Goal: Task Accomplishment & Management: Use online tool/utility

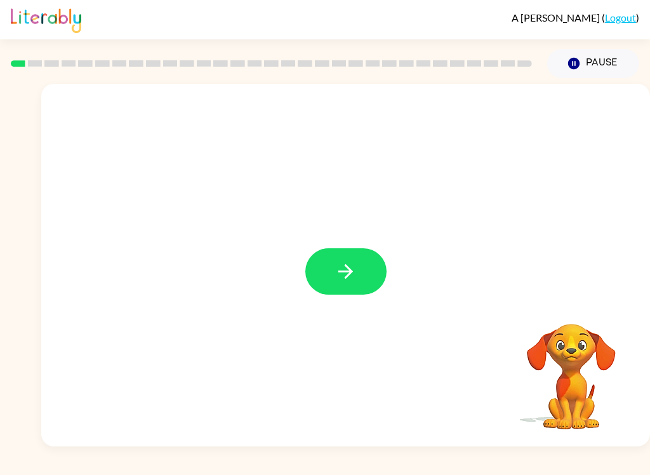
click at [359, 279] on button "button" at bounding box center [345, 271] width 81 height 46
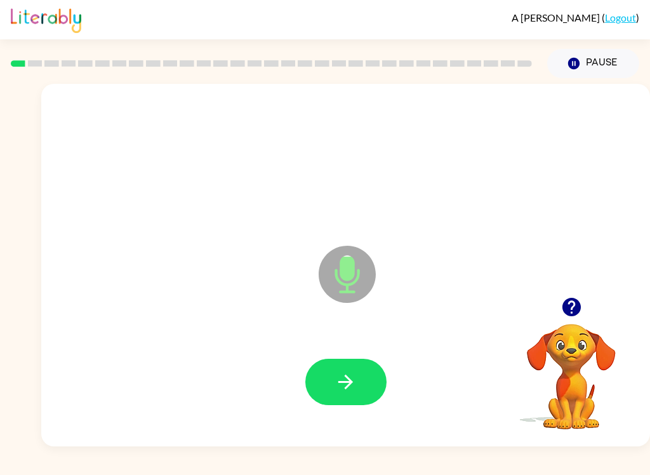
click at [360, 376] on button "button" at bounding box center [345, 382] width 81 height 46
click at [354, 380] on icon "button" at bounding box center [346, 382] width 22 height 22
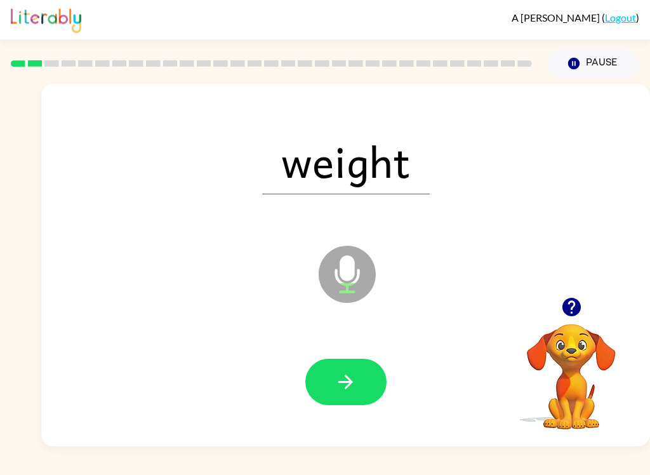
click at [350, 378] on icon "button" at bounding box center [346, 382] width 22 height 22
click at [360, 389] on button "button" at bounding box center [345, 382] width 81 height 46
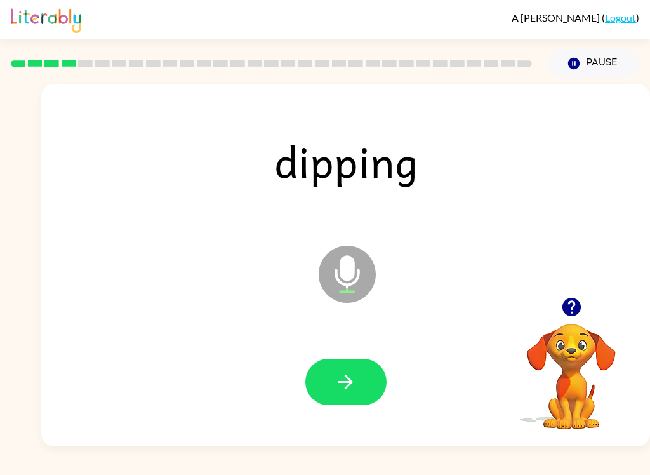
click at [352, 391] on icon "button" at bounding box center [346, 382] width 22 height 22
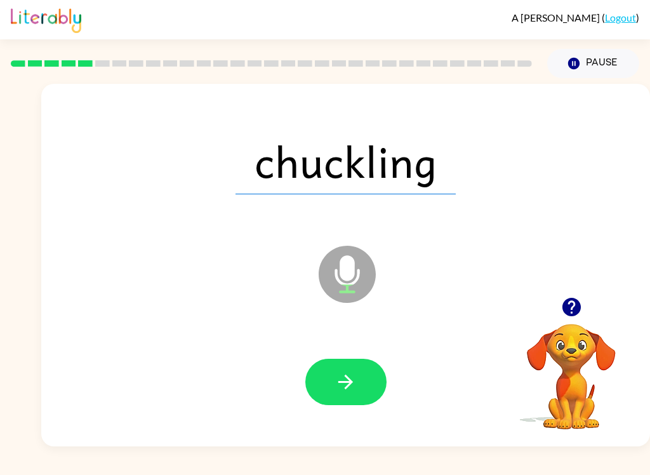
click at [364, 387] on button "button" at bounding box center [345, 382] width 81 height 46
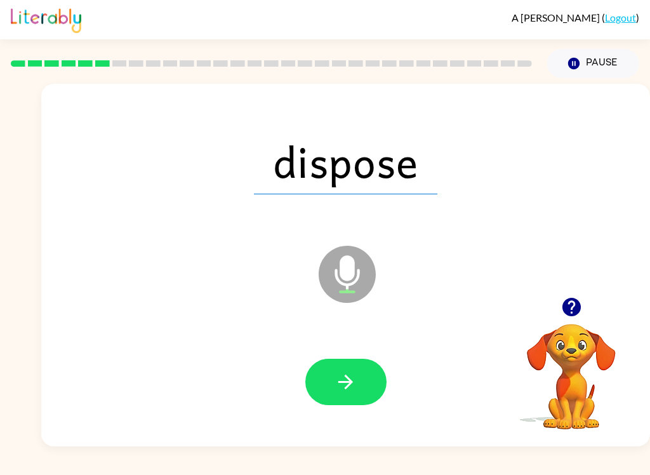
click at [344, 387] on icon "button" at bounding box center [346, 382] width 22 height 22
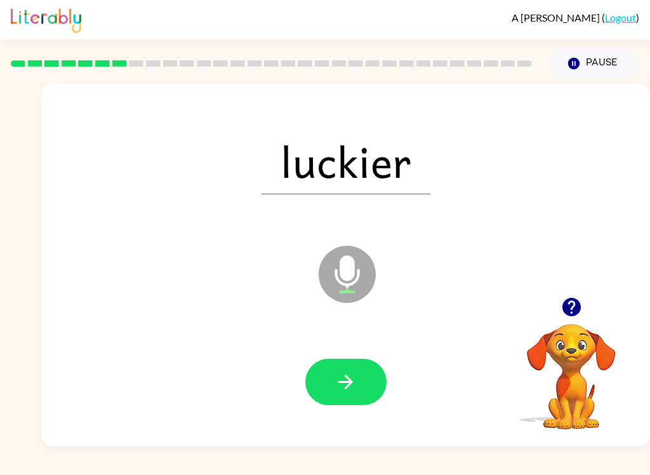
click at [336, 397] on button "button" at bounding box center [345, 382] width 81 height 46
click at [357, 391] on button "button" at bounding box center [345, 382] width 81 height 46
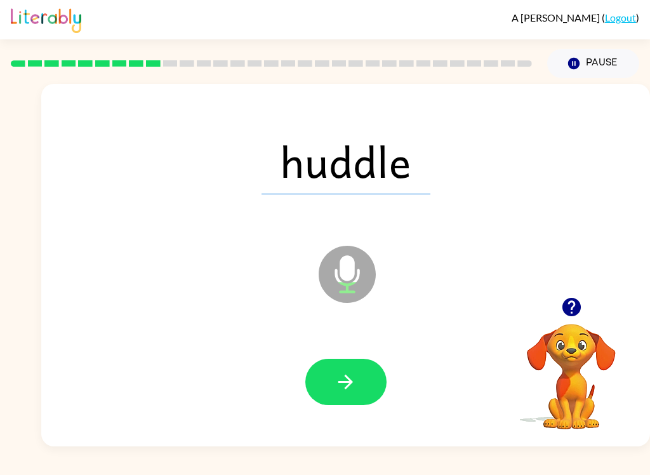
click at [359, 387] on button "button" at bounding box center [345, 382] width 81 height 46
click at [356, 385] on icon "button" at bounding box center [346, 382] width 22 height 22
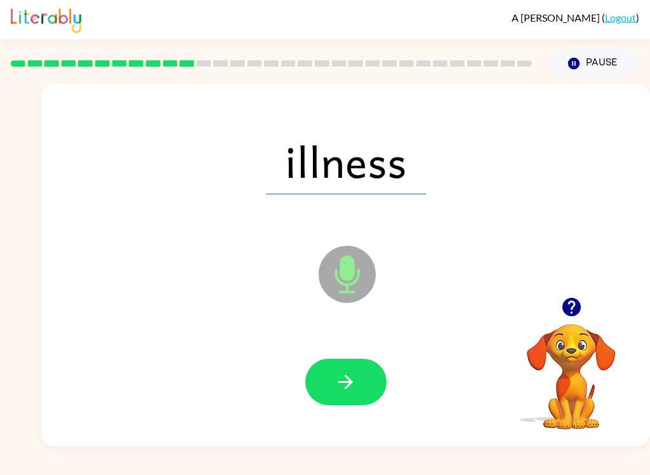
click at [345, 405] on button "button" at bounding box center [345, 382] width 81 height 46
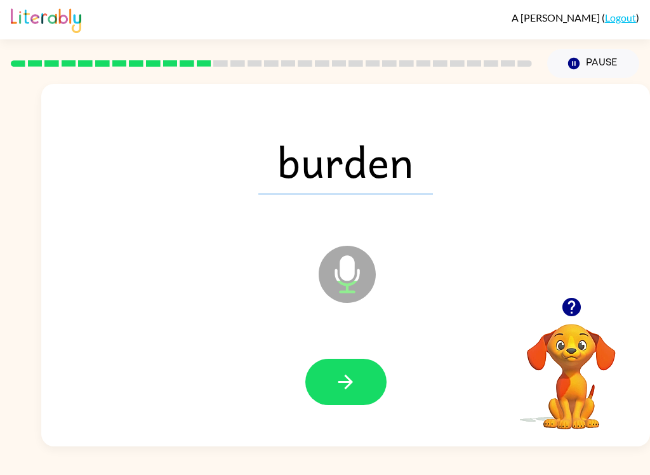
click at [364, 388] on button "button" at bounding box center [345, 382] width 81 height 46
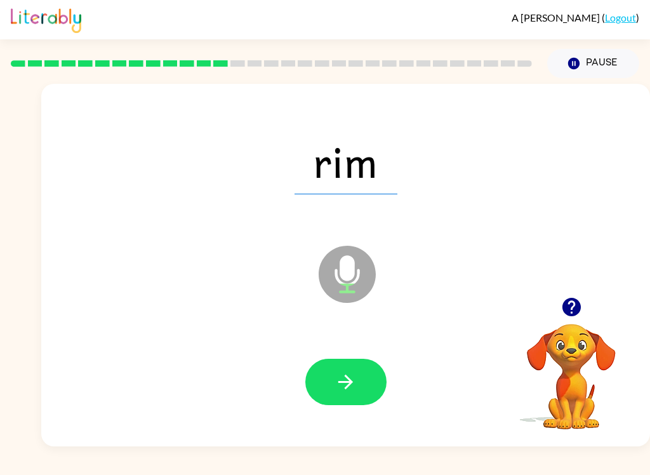
click at [357, 385] on button "button" at bounding box center [345, 382] width 81 height 46
click at [359, 395] on button "button" at bounding box center [345, 382] width 81 height 46
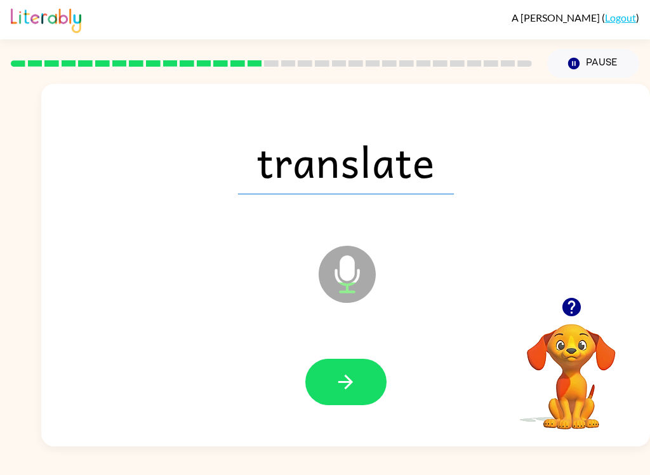
click at [368, 387] on button "button" at bounding box center [345, 382] width 81 height 46
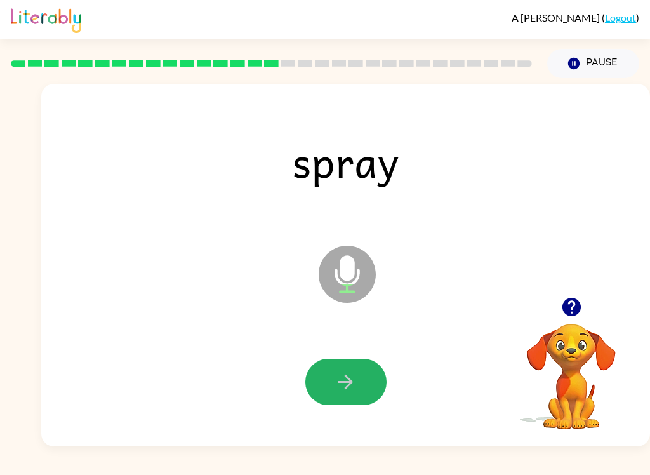
click at [362, 381] on button "button" at bounding box center [345, 382] width 81 height 46
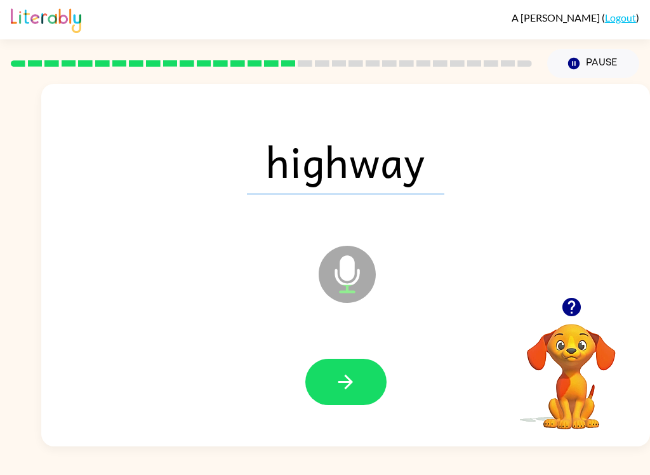
click at [362, 390] on button "button" at bounding box center [345, 382] width 81 height 46
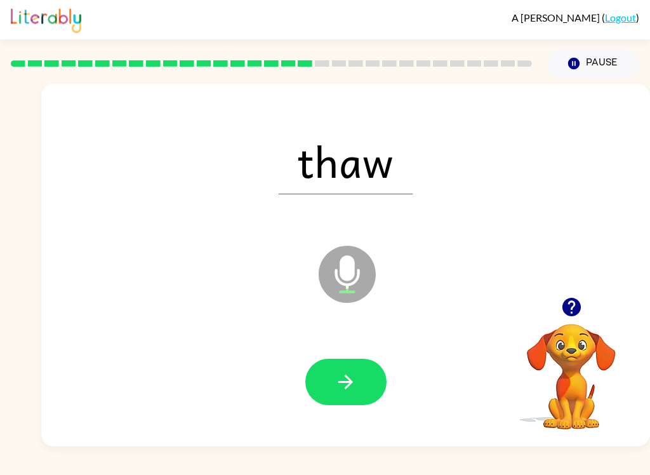
click at [361, 379] on button "button" at bounding box center [345, 382] width 81 height 46
click at [338, 423] on div at bounding box center [345, 382] width 583 height 104
click at [359, 399] on button "button" at bounding box center [345, 382] width 81 height 46
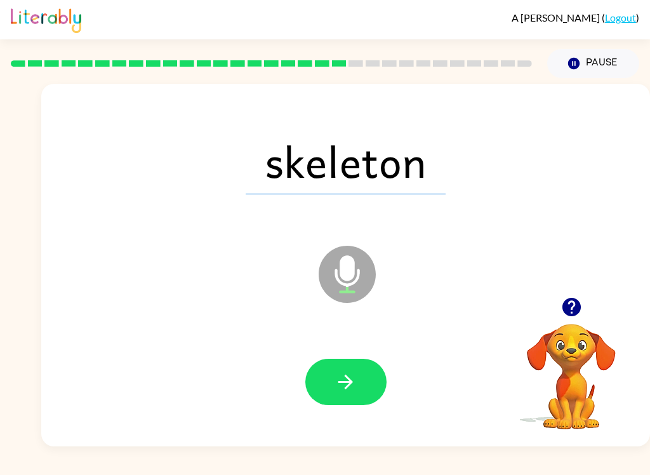
click at [368, 384] on button "button" at bounding box center [345, 382] width 81 height 46
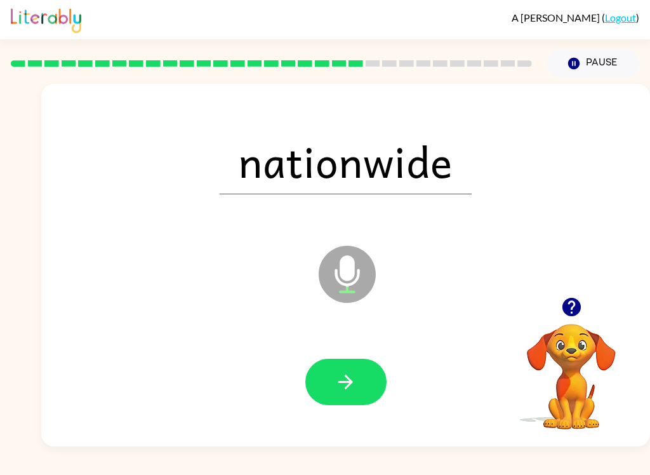
click at [364, 381] on button "button" at bounding box center [345, 382] width 81 height 46
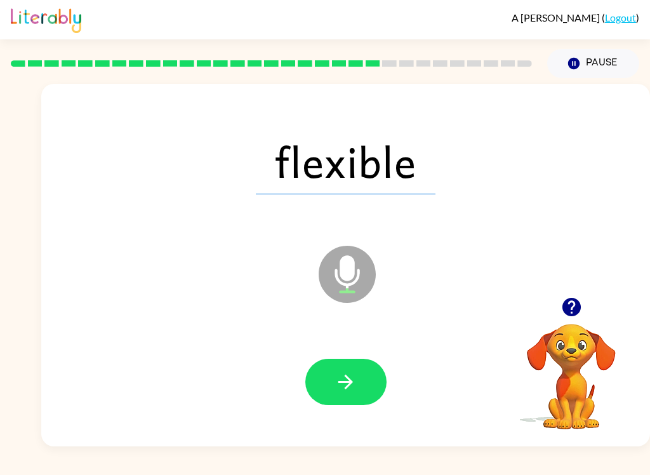
click at [357, 373] on button "button" at bounding box center [345, 382] width 81 height 46
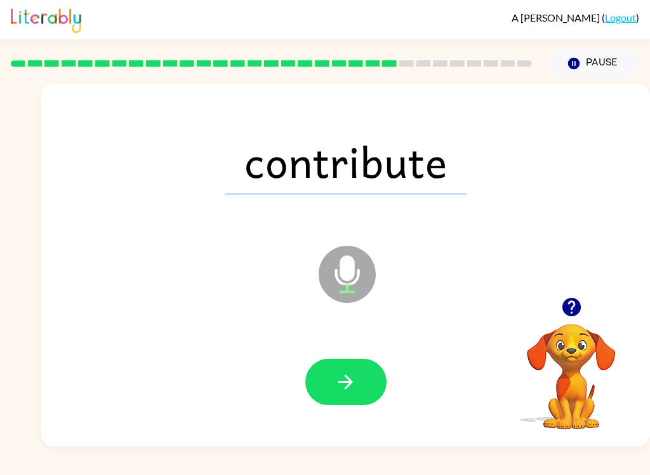
click at [351, 382] on icon "button" at bounding box center [345, 382] width 15 height 15
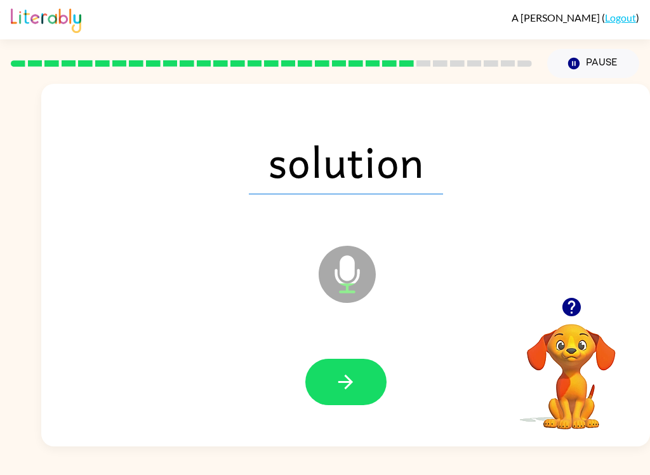
click at [361, 384] on button "button" at bounding box center [345, 382] width 81 height 46
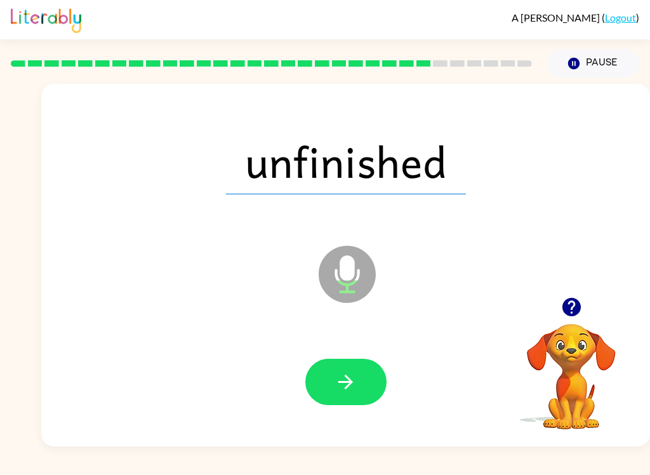
click at [359, 402] on button "button" at bounding box center [345, 382] width 81 height 46
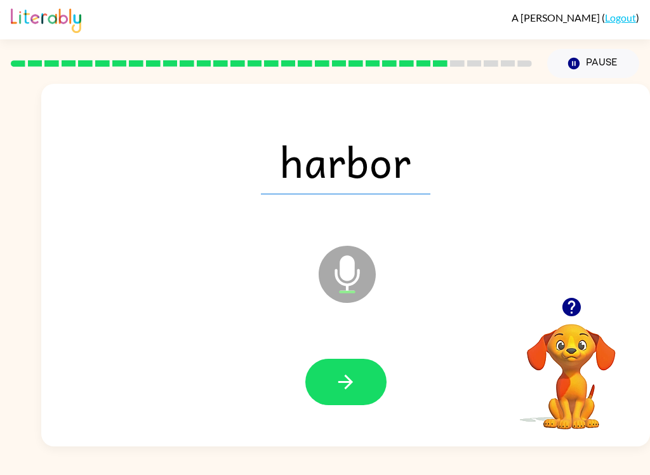
click at [352, 383] on icon "button" at bounding box center [345, 382] width 15 height 15
click at [355, 392] on icon "button" at bounding box center [346, 382] width 22 height 22
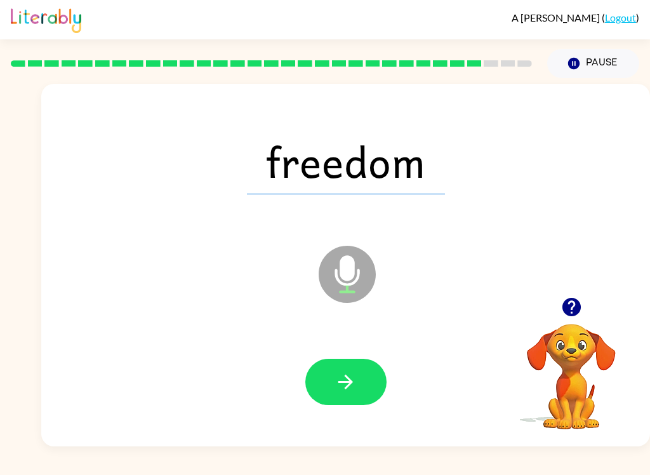
click at [358, 381] on button "button" at bounding box center [345, 382] width 81 height 46
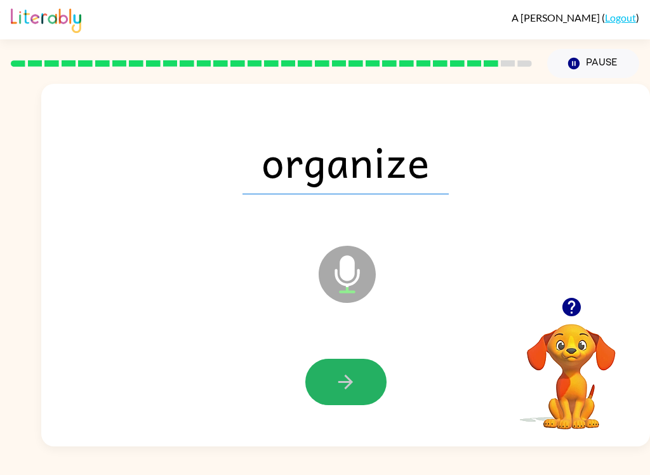
click at [369, 380] on button "button" at bounding box center [345, 382] width 81 height 46
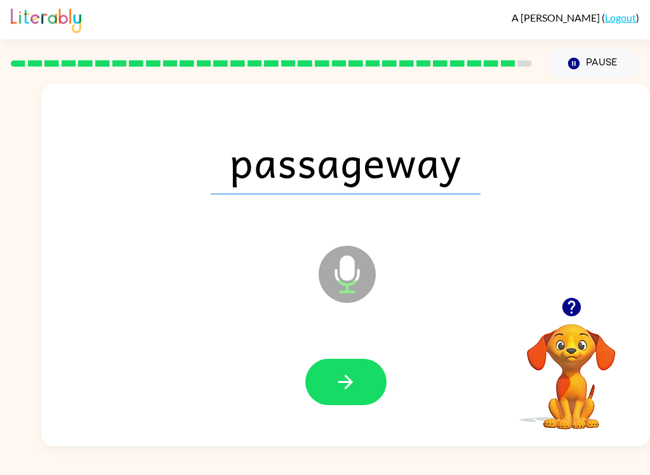
click at [359, 390] on button "button" at bounding box center [345, 382] width 81 height 46
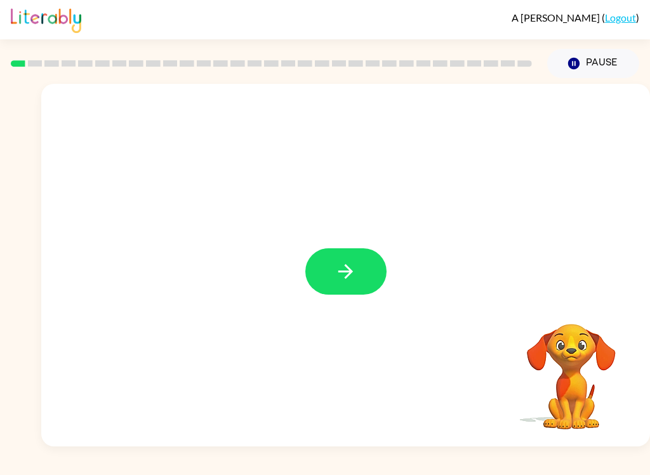
click at [348, 275] on icon "button" at bounding box center [345, 271] width 15 height 15
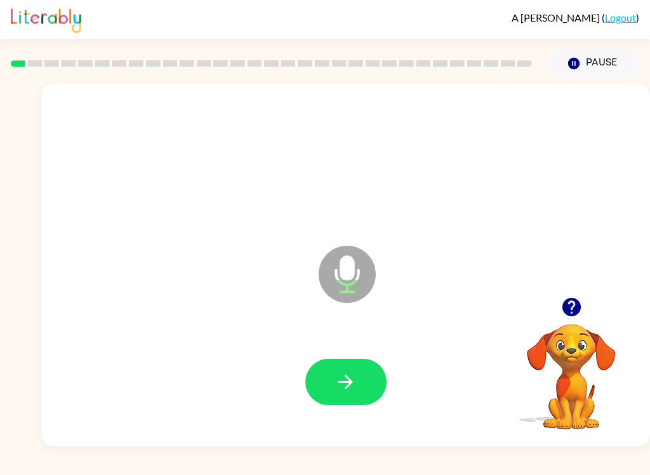
click at [361, 377] on button "button" at bounding box center [345, 382] width 81 height 46
click at [348, 382] on icon "button" at bounding box center [345, 382] width 15 height 15
click at [355, 374] on icon "button" at bounding box center [346, 382] width 22 height 22
click at [356, 383] on icon "button" at bounding box center [346, 382] width 22 height 22
click at [353, 382] on icon "button" at bounding box center [345, 382] width 15 height 15
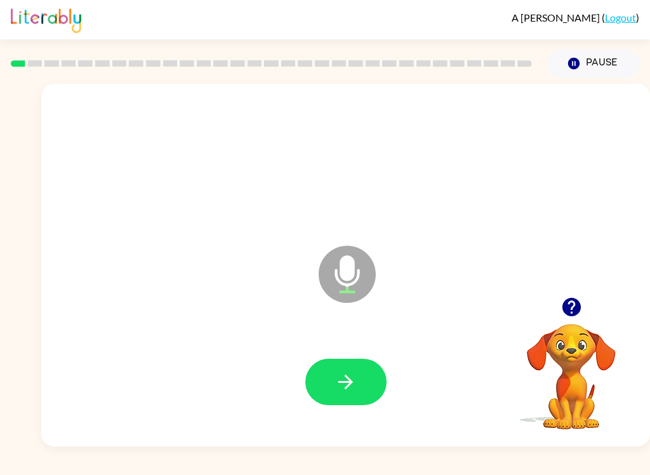
click at [377, 380] on button "button" at bounding box center [345, 382] width 81 height 46
click at [353, 387] on icon "button" at bounding box center [346, 382] width 22 height 22
click at [353, 369] on button "button" at bounding box center [345, 382] width 81 height 46
click at [336, 390] on icon "button" at bounding box center [346, 382] width 22 height 22
click at [334, 368] on button "button" at bounding box center [345, 382] width 81 height 46
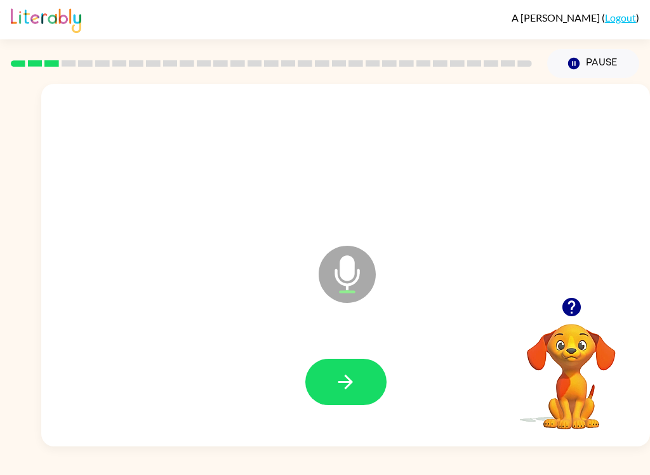
click at [340, 374] on icon "button" at bounding box center [346, 382] width 22 height 22
click at [359, 385] on button "button" at bounding box center [345, 382] width 81 height 46
click at [334, 371] on button "button" at bounding box center [345, 382] width 81 height 46
click at [340, 387] on icon "button" at bounding box center [346, 382] width 22 height 22
click at [352, 377] on icon "button" at bounding box center [346, 382] width 22 height 22
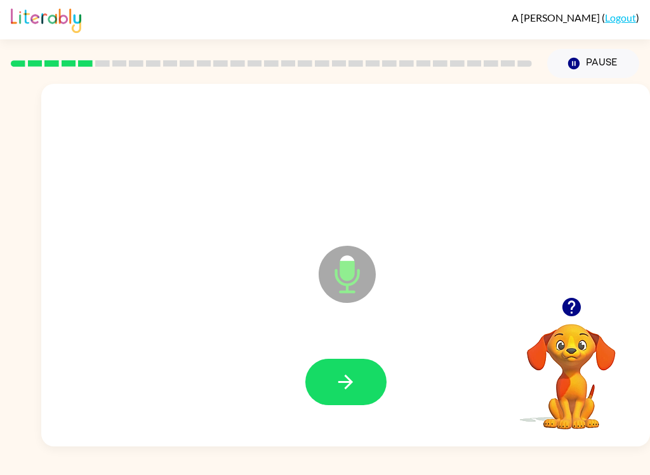
click at [361, 380] on button "button" at bounding box center [345, 382] width 81 height 46
click at [350, 373] on icon "button" at bounding box center [346, 382] width 22 height 22
click at [337, 369] on button "button" at bounding box center [345, 382] width 81 height 46
click at [580, 309] on icon "button" at bounding box center [571, 307] width 18 height 18
click at [359, 379] on button "button" at bounding box center [345, 382] width 81 height 46
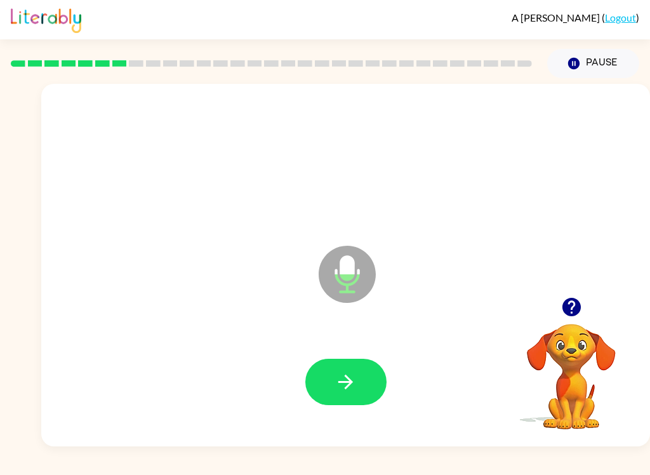
click at [352, 385] on icon "button" at bounding box center [346, 382] width 22 height 22
click at [368, 384] on button "button" at bounding box center [345, 382] width 81 height 46
click at [362, 383] on button "button" at bounding box center [345, 382] width 81 height 46
click at [361, 373] on button "button" at bounding box center [345, 382] width 81 height 46
click at [581, 300] on icon "button" at bounding box center [571, 307] width 22 height 22
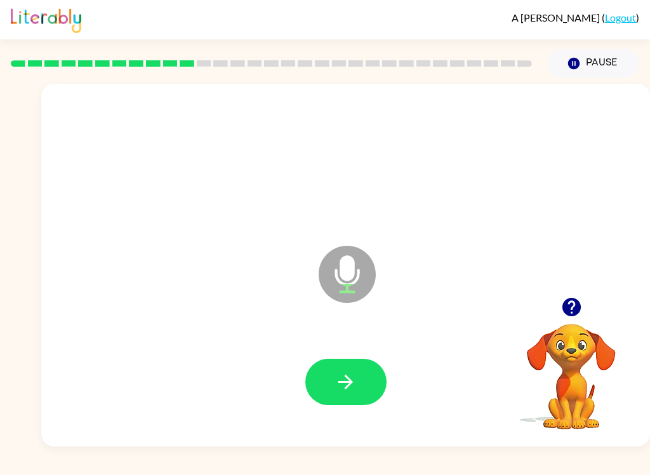
click at [360, 371] on button "button" at bounding box center [345, 382] width 81 height 46
click at [362, 376] on button "button" at bounding box center [345, 382] width 81 height 46
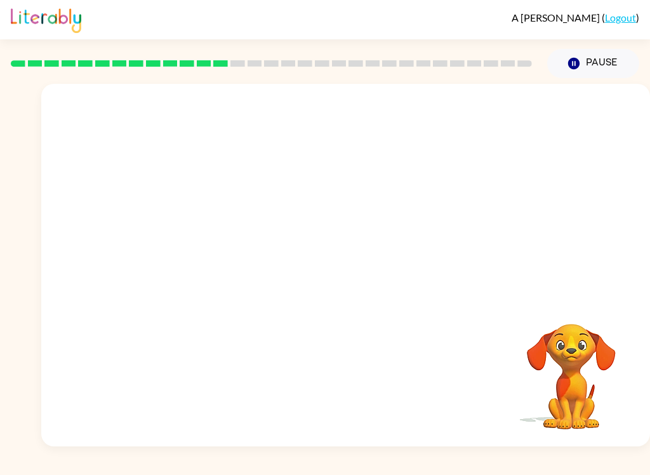
click at [10, 1] on div "A Irving ( Logout )" at bounding box center [325, 19] width 650 height 39
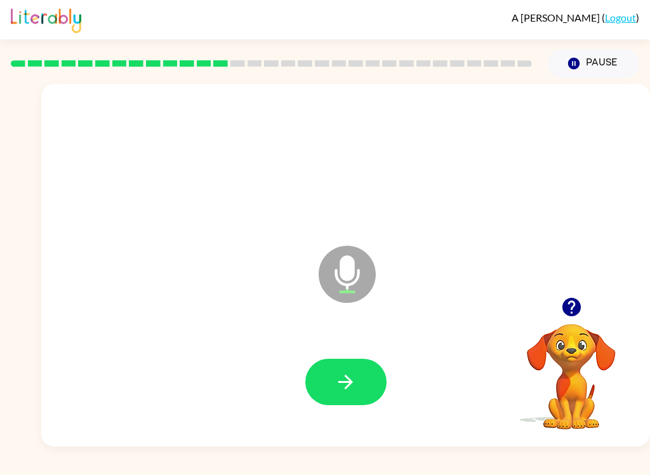
click at [354, 378] on icon "button" at bounding box center [346, 382] width 22 height 22
click at [347, 385] on icon "button" at bounding box center [346, 382] width 22 height 22
click at [340, 400] on button "button" at bounding box center [345, 382] width 81 height 46
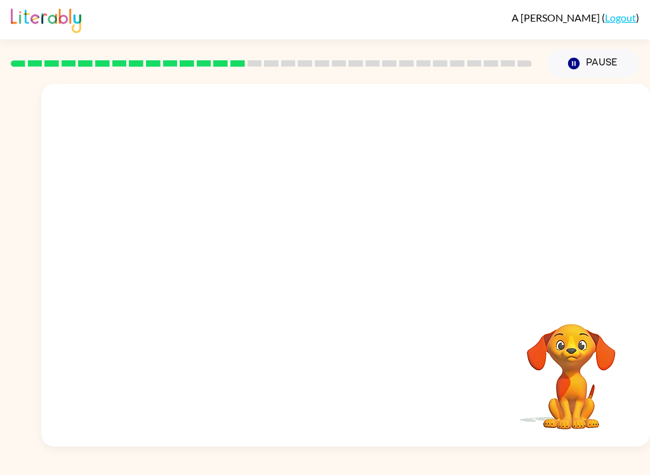
click at [336, 468] on div "A Irving ( Logout ) Pause Pause Your browser must support playing .mp4 files to…" at bounding box center [325, 237] width 650 height 475
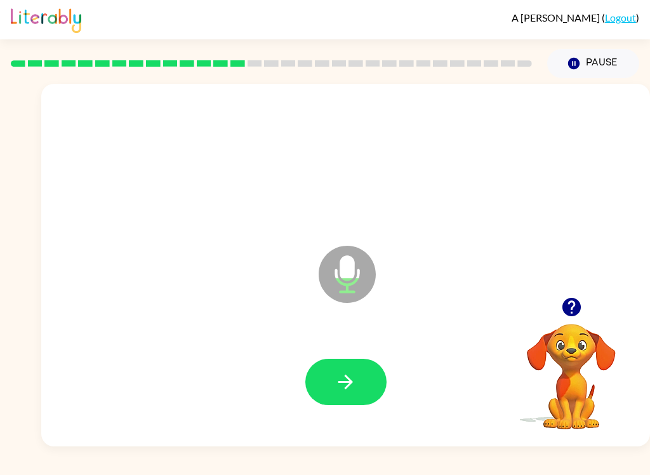
click at [340, 392] on icon "button" at bounding box center [346, 382] width 22 height 22
click at [366, 374] on button "button" at bounding box center [345, 382] width 81 height 46
click at [355, 375] on icon "button" at bounding box center [346, 382] width 22 height 22
click at [358, 376] on button "button" at bounding box center [345, 382] width 81 height 46
click at [348, 369] on button "button" at bounding box center [345, 382] width 81 height 46
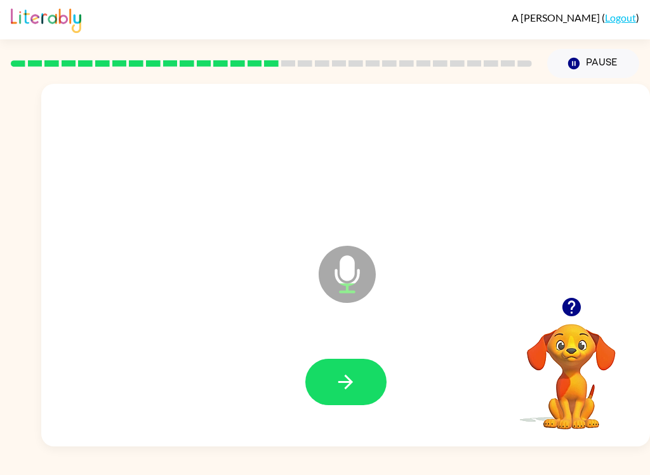
click at [343, 378] on icon "button" at bounding box center [346, 382] width 22 height 22
click at [369, 383] on button "button" at bounding box center [345, 382] width 81 height 46
click at [354, 380] on icon "button" at bounding box center [346, 382] width 22 height 22
click at [331, 380] on button "button" at bounding box center [345, 382] width 81 height 46
click at [326, 354] on div at bounding box center [345, 382] width 583 height 104
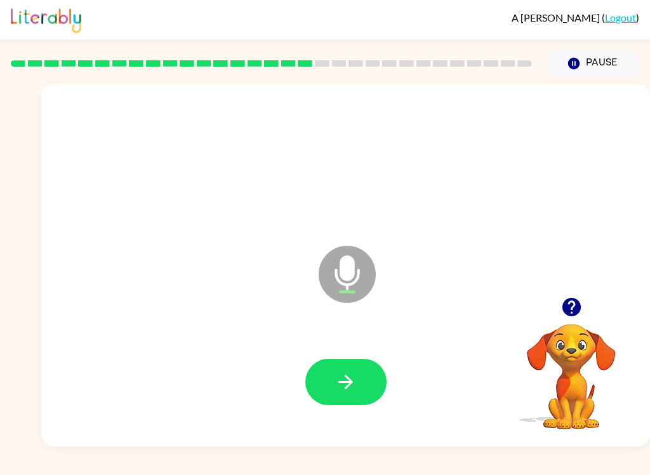
click at [359, 363] on button "button" at bounding box center [345, 382] width 81 height 46
click at [350, 377] on icon "button" at bounding box center [346, 382] width 22 height 22
click at [362, 385] on button "button" at bounding box center [345, 382] width 81 height 46
click at [346, 385] on icon "button" at bounding box center [346, 382] width 22 height 22
click at [364, 390] on button "button" at bounding box center [345, 382] width 81 height 46
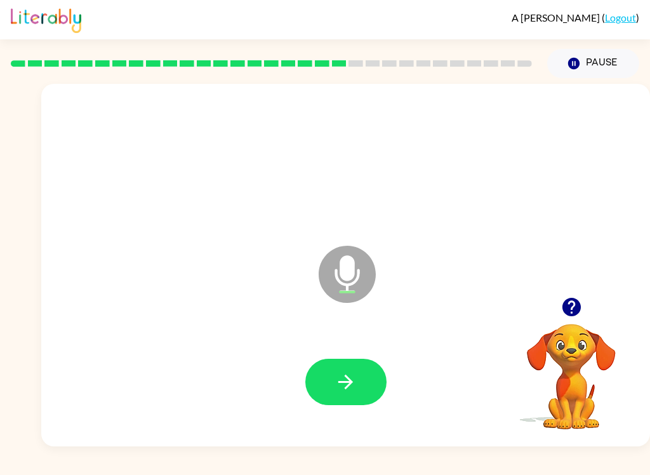
click at [346, 360] on button "button" at bounding box center [345, 382] width 81 height 46
click at [360, 378] on button "button" at bounding box center [345, 382] width 81 height 46
click at [357, 377] on button "button" at bounding box center [345, 382] width 81 height 46
click at [366, 387] on button "button" at bounding box center [345, 382] width 81 height 46
click at [354, 382] on icon "button" at bounding box center [346, 382] width 22 height 22
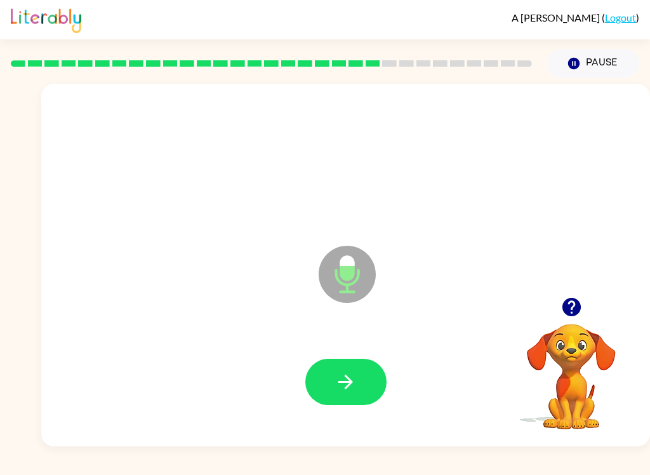
click at [362, 377] on button "button" at bounding box center [345, 382] width 81 height 46
click at [345, 373] on icon "button" at bounding box center [346, 382] width 22 height 22
click at [341, 368] on button "button" at bounding box center [345, 382] width 81 height 46
click at [354, 392] on icon "button" at bounding box center [346, 382] width 22 height 22
click at [352, 373] on icon "button" at bounding box center [346, 382] width 22 height 22
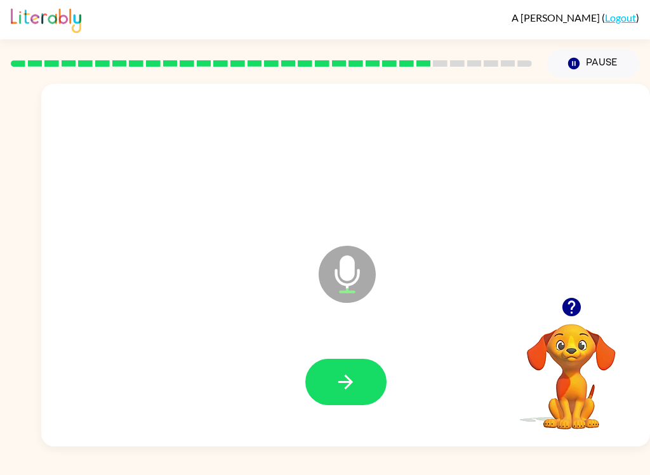
click at [344, 388] on icon "button" at bounding box center [346, 382] width 22 height 22
click at [370, 371] on button "button" at bounding box center [345, 382] width 81 height 46
click at [353, 380] on icon "button" at bounding box center [346, 382] width 22 height 22
click at [370, 388] on button "button" at bounding box center [345, 382] width 81 height 46
click at [364, 375] on button "button" at bounding box center [345, 382] width 81 height 46
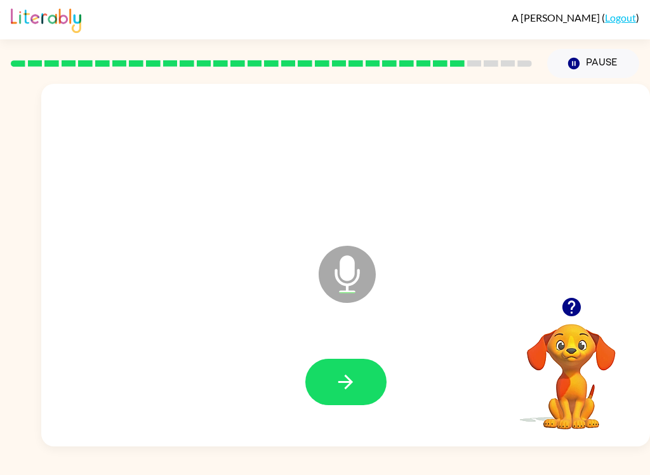
click at [354, 378] on icon "button" at bounding box center [346, 382] width 22 height 22
click at [364, 374] on button "button" at bounding box center [345, 382] width 81 height 46
click at [354, 380] on icon "button" at bounding box center [346, 382] width 22 height 22
click at [354, 385] on icon "button" at bounding box center [346, 382] width 22 height 22
click at [347, 388] on icon "button" at bounding box center [346, 382] width 22 height 22
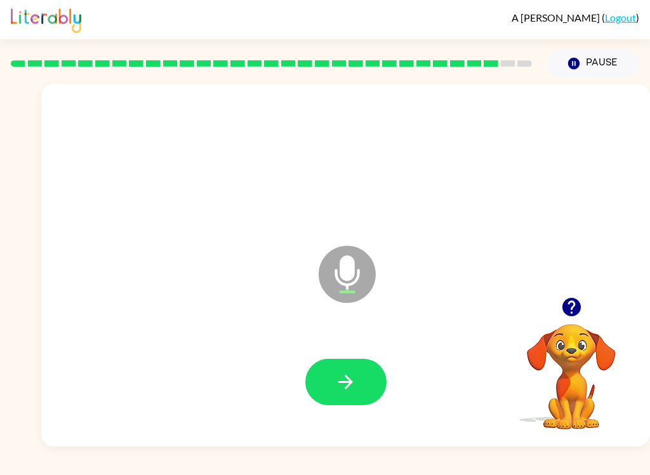
click at [350, 371] on icon "button" at bounding box center [346, 382] width 22 height 22
click at [356, 373] on icon "button" at bounding box center [346, 382] width 22 height 22
click at [348, 381] on icon "button" at bounding box center [345, 382] width 15 height 15
click at [341, 375] on icon "button" at bounding box center [346, 382] width 22 height 22
click at [366, 363] on button "button" at bounding box center [345, 382] width 81 height 46
